Goal: Navigation & Orientation: Find specific page/section

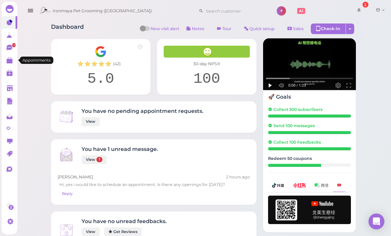
click at [9, 59] on polygon at bounding box center [10, 58] width 6 height 1
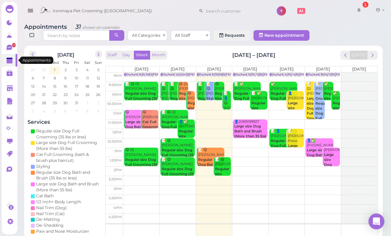
click at [11, 49] on icon at bounding box center [10, 48] width 6 height 6
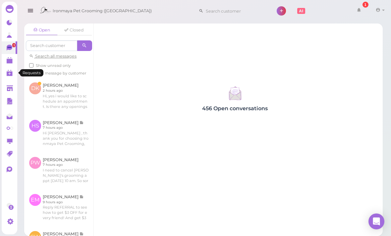
click at [12, 68] on link "0" at bounding box center [10, 73] width 16 height 13
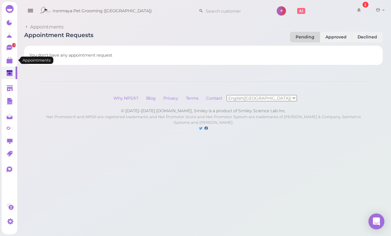
click at [10, 58] on icon at bounding box center [10, 60] width 7 height 7
